Goal: Task Accomplishment & Management: Manage account settings

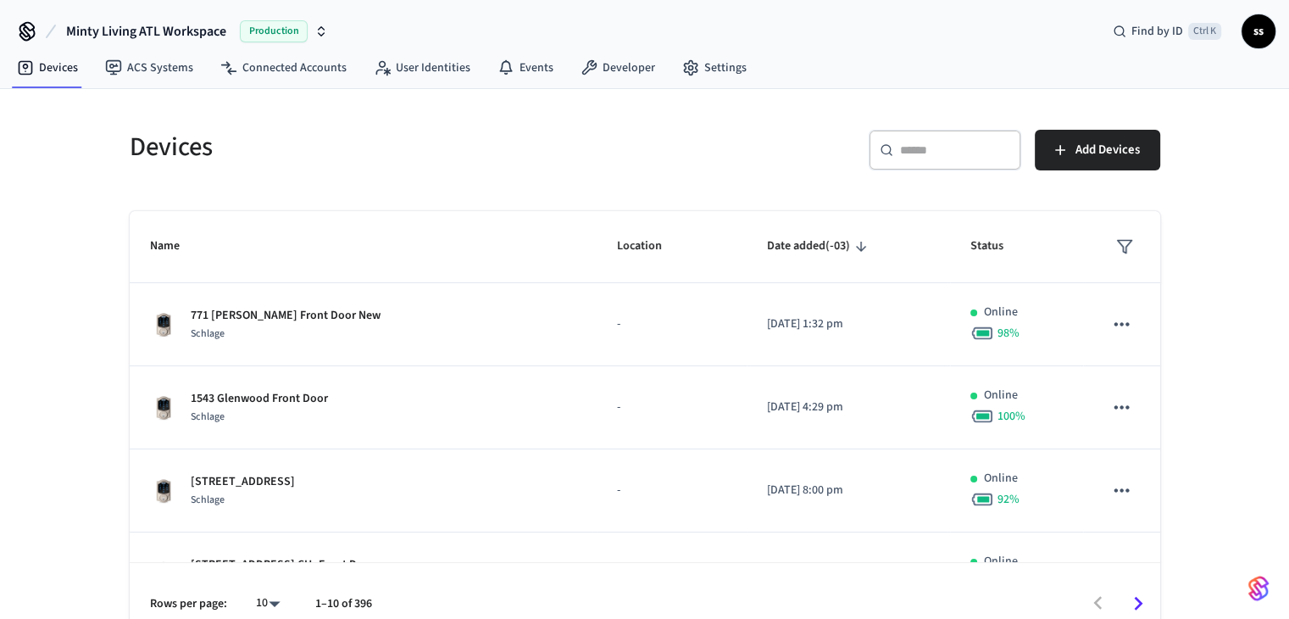
click at [915, 130] on div "​ ​" at bounding box center [945, 150] width 153 height 41
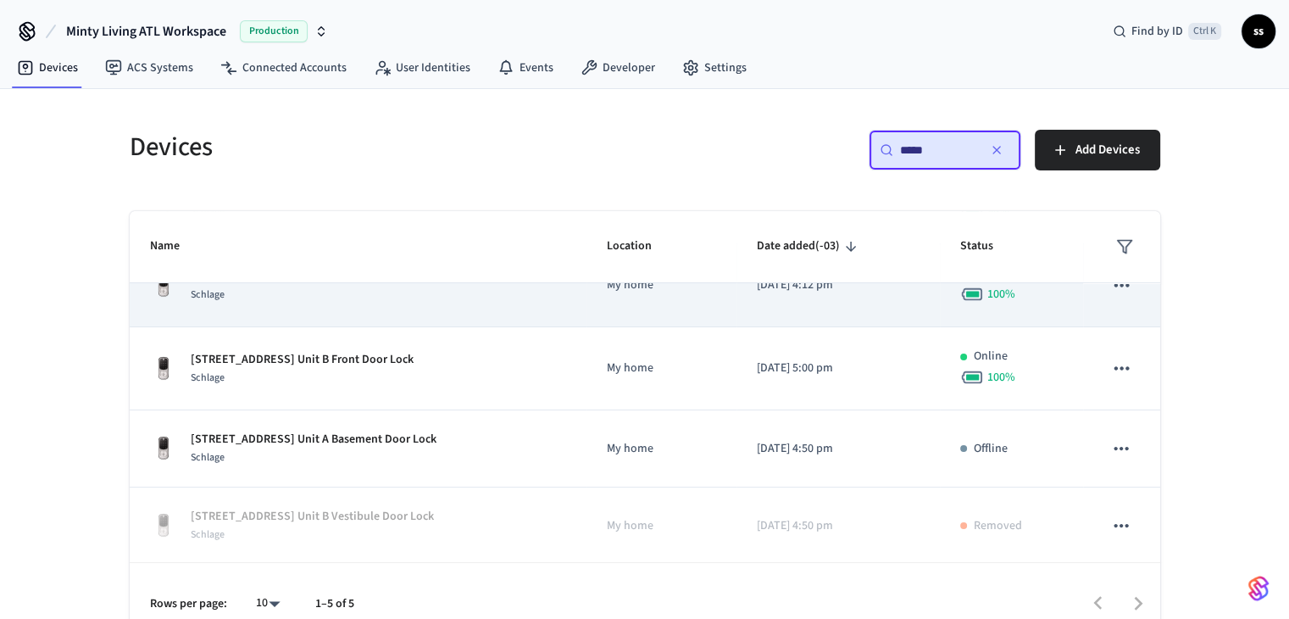
scroll to position [124, 0]
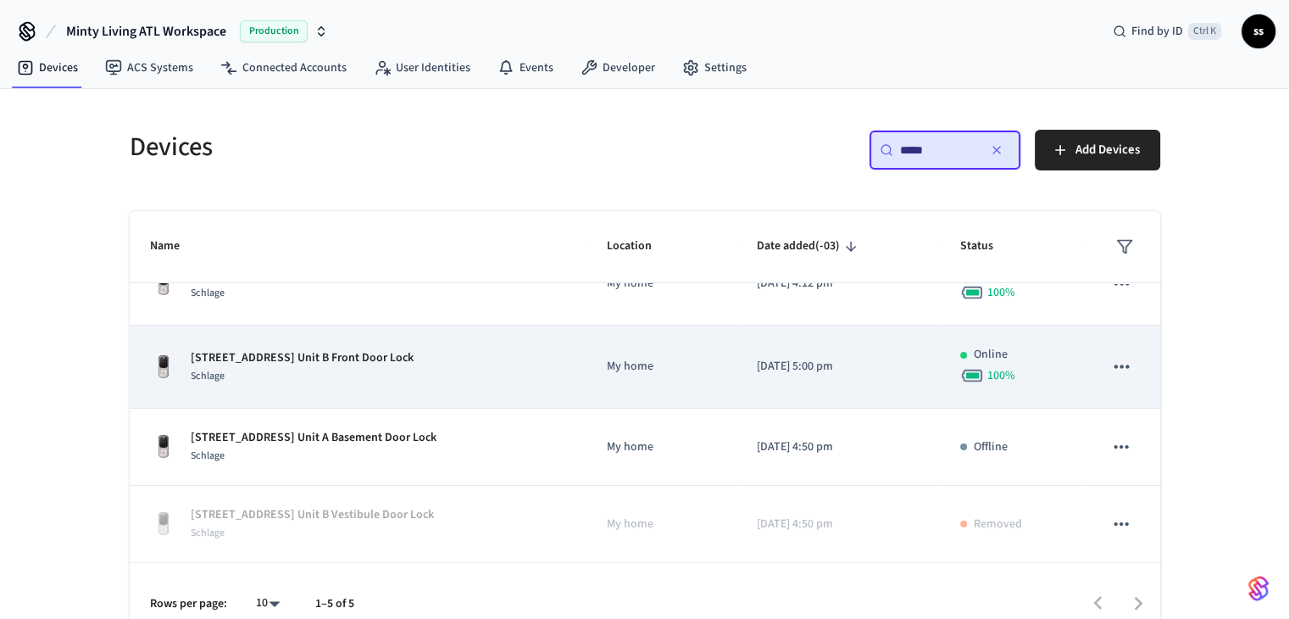
type input "****"
click at [393, 356] on p "[STREET_ADDRESS] Unit B Front Door Lock" at bounding box center [302, 358] width 223 height 18
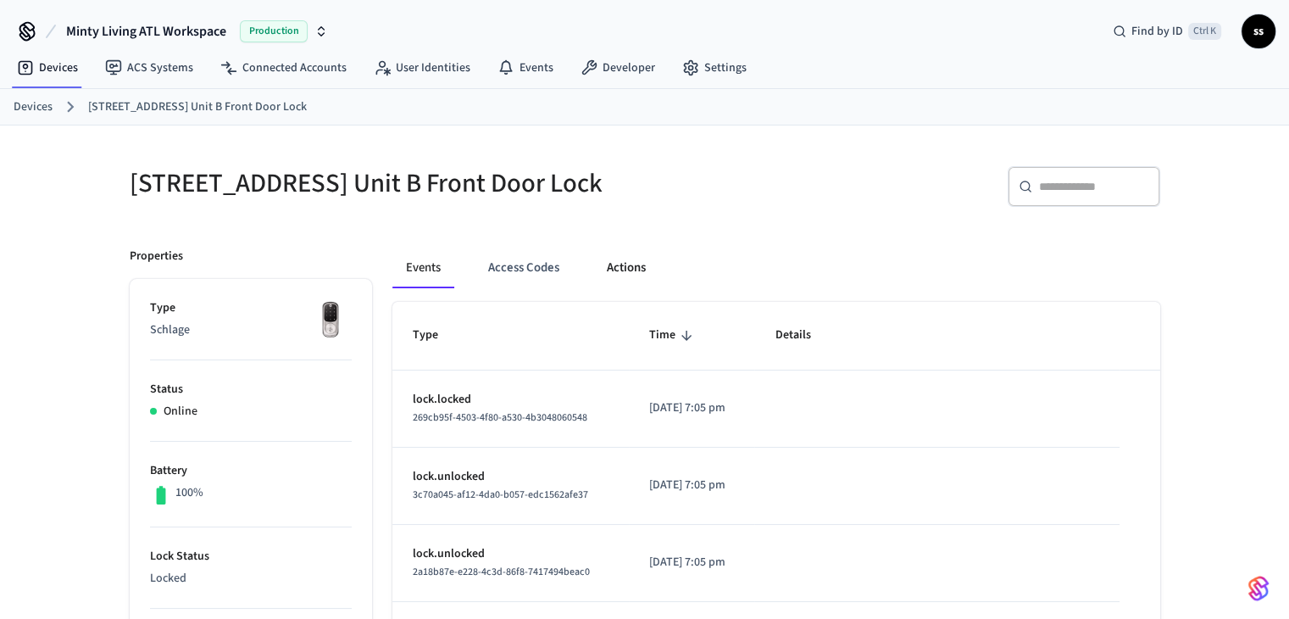
click at [631, 287] on button "Actions" at bounding box center [626, 268] width 66 height 41
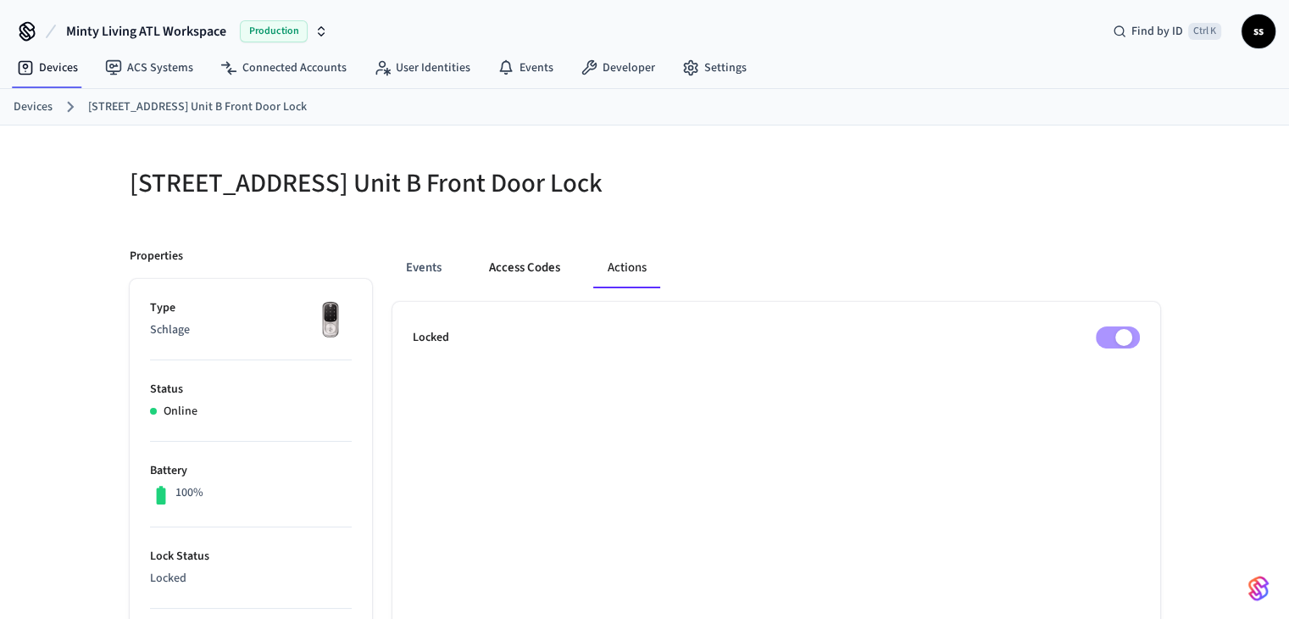
click at [558, 270] on button "Access Codes" at bounding box center [525, 268] width 98 height 41
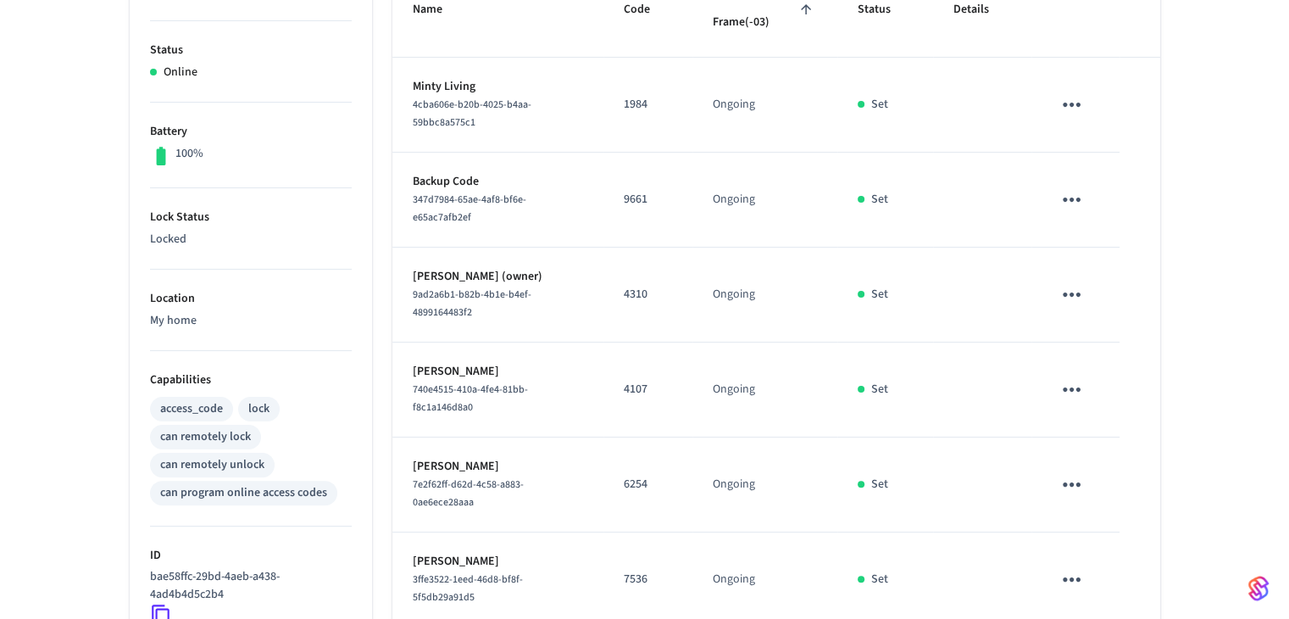
scroll to position [593, 0]
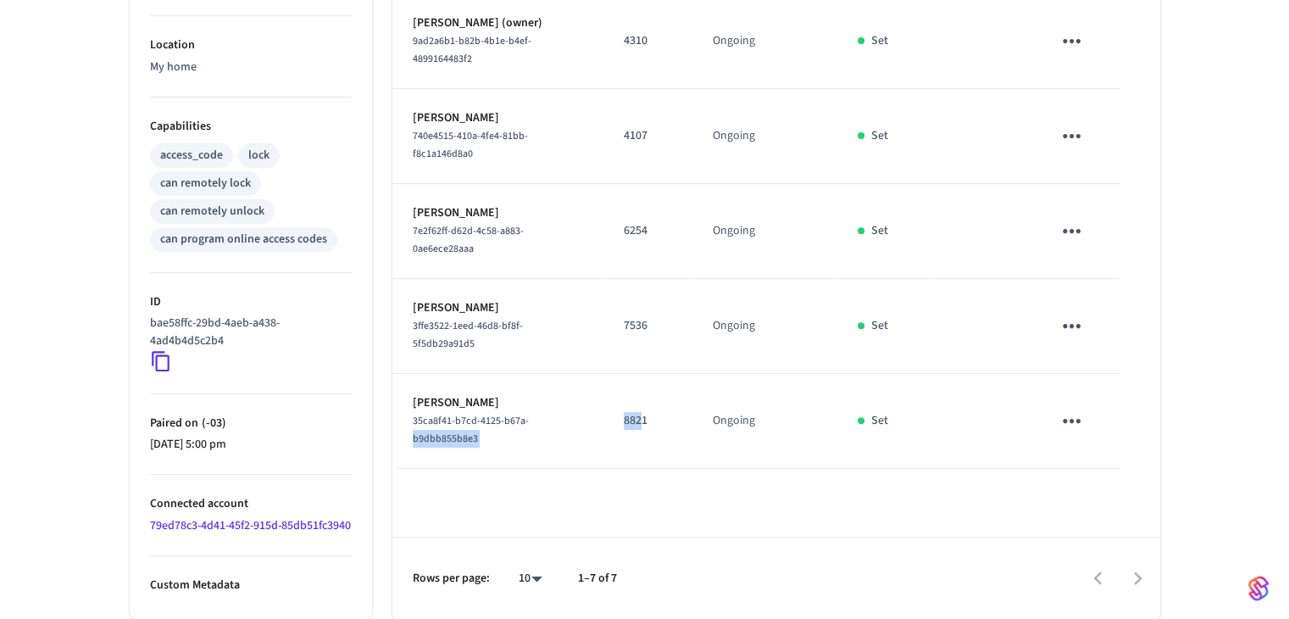
drag, startPoint x: 644, startPoint y: 393, endPoint x: 634, endPoint y: 395, distance: 10.3
click at [605, 385] on td "8821" at bounding box center [648, 421] width 89 height 95
click at [666, 412] on p "8821" at bounding box center [648, 421] width 48 height 18
drag, startPoint x: 656, startPoint y: 385, endPoint x: 607, endPoint y: 382, distance: 49.2
click at [607, 382] on td "8821" at bounding box center [648, 421] width 89 height 95
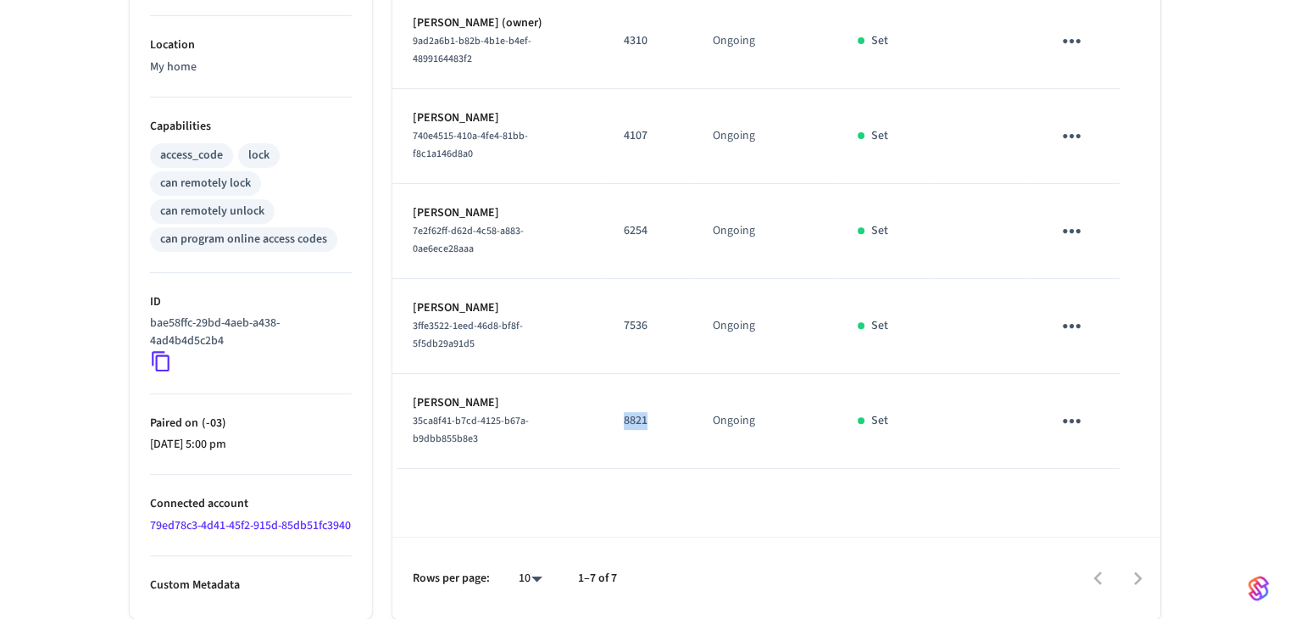
copy p "8821"
drag, startPoint x: 659, startPoint y: 305, endPoint x: 604, endPoint y: 298, distance: 55.5
click at [604, 298] on td "7536" at bounding box center [648, 326] width 89 height 95
copy p "7536"
click at [624, 221] on td "6254" at bounding box center [648, 231] width 89 height 95
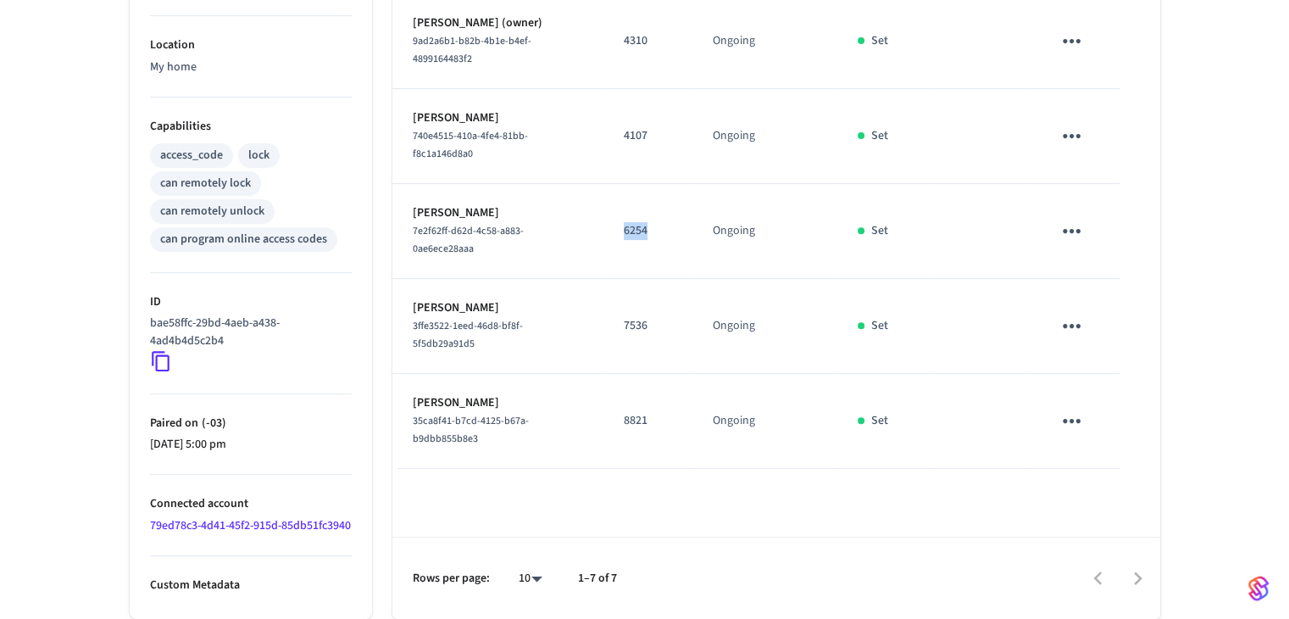
copy p "6254"
